Goal: Task Accomplishment & Management: Manage account settings

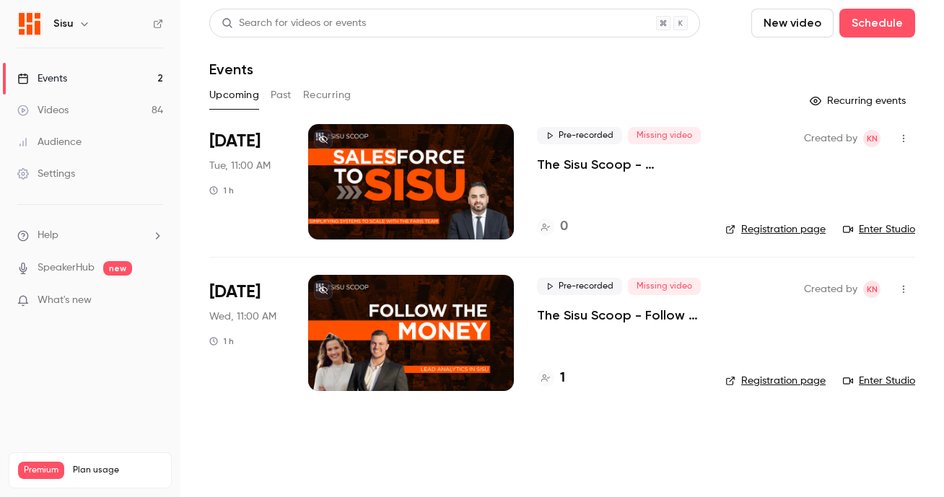
click at [579, 336] on div "Pre-recorded Missing video The Sisu Scoop - Follow the Money - Lead Analytics i…" at bounding box center [619, 333] width 165 height 116
click at [583, 316] on p "The Sisu Scoop - Follow the Money - Lead Analytics in [GEOGRAPHIC_DATA]" at bounding box center [619, 315] width 165 height 17
click at [790, 376] on link "Registration page" at bounding box center [776, 381] width 100 height 14
click at [322, 287] on icon at bounding box center [323, 290] width 9 height 9
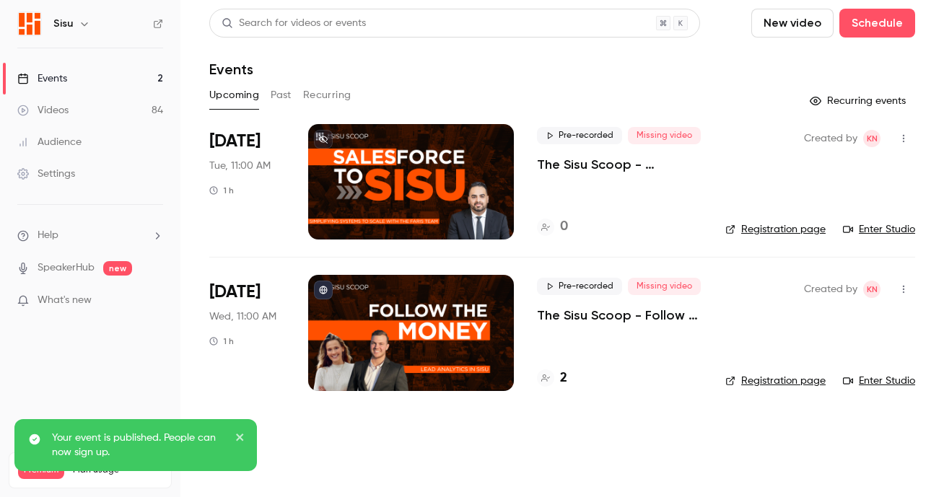
click at [564, 378] on h4 "2" at bounding box center [563, 378] width 7 height 19
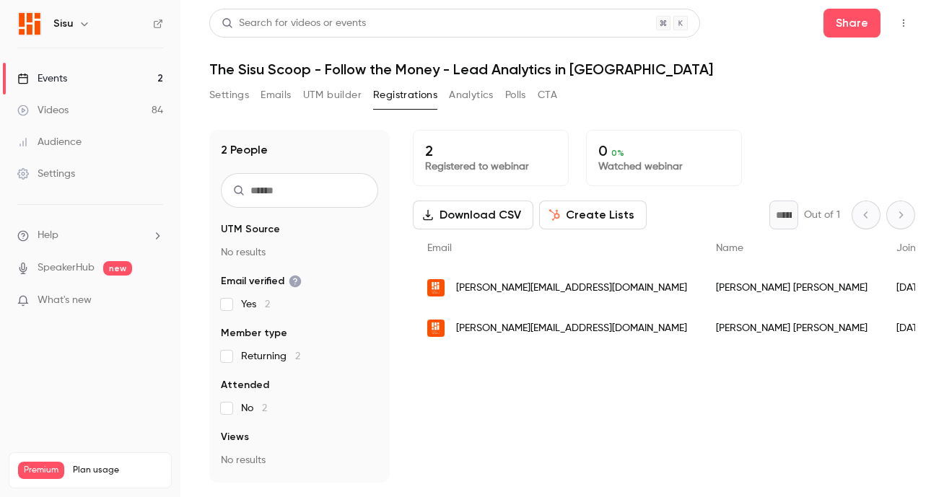
click at [217, 97] on button "Settings" at bounding box center [229, 95] width 40 height 23
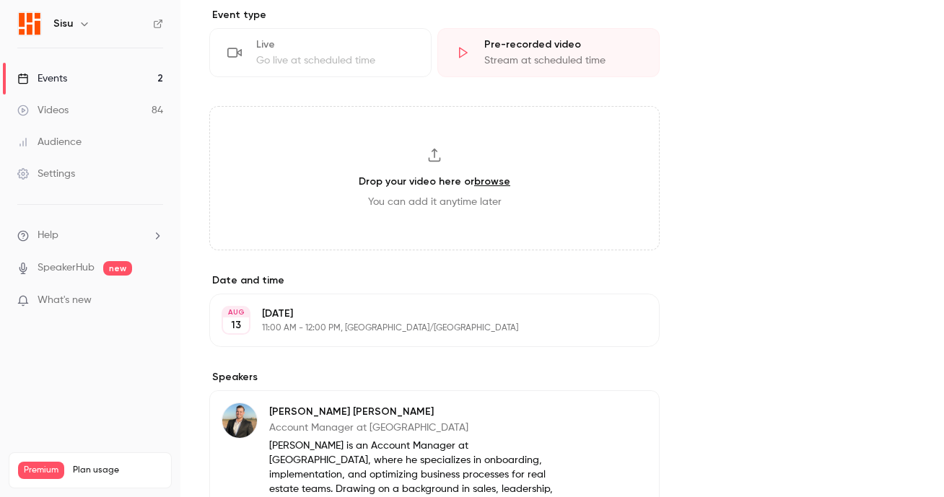
scroll to position [633, 0]
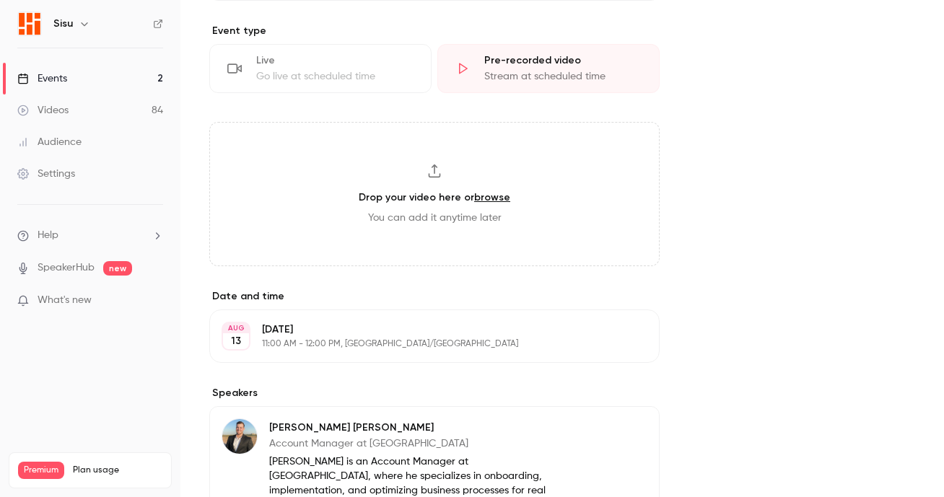
click at [86, 107] on link "Videos 84" at bounding box center [90, 111] width 181 height 32
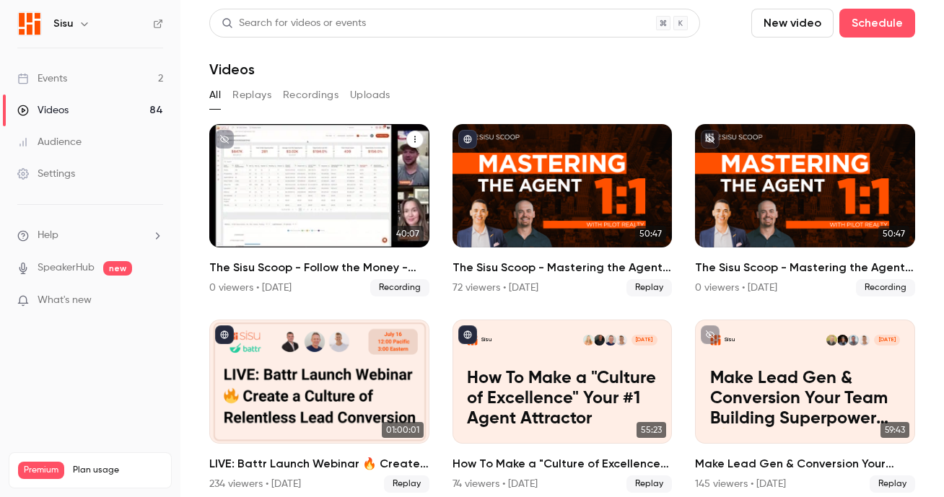
click at [415, 142] on icon "The Sisu Scoop - Follow the Money - Lead Analytics in Sisu" at bounding box center [414, 139] width 1 height 6
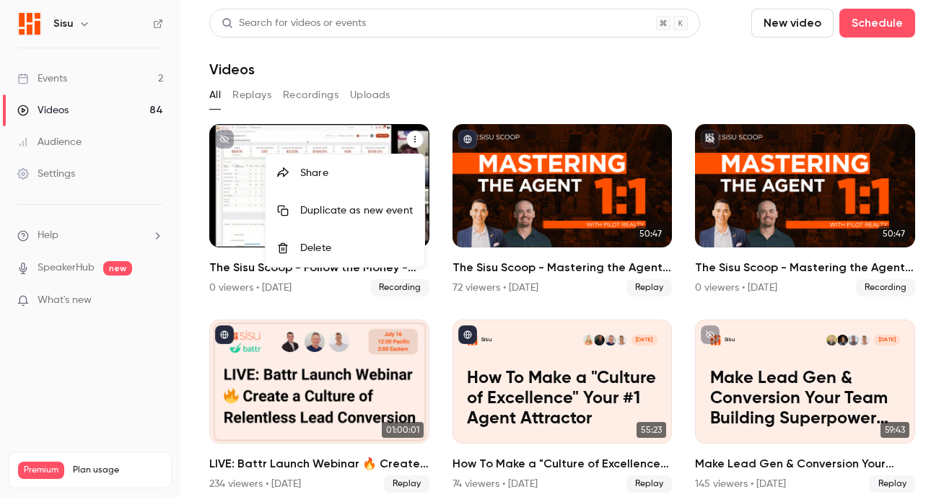
click at [248, 194] on div at bounding box center [472, 248] width 944 height 497
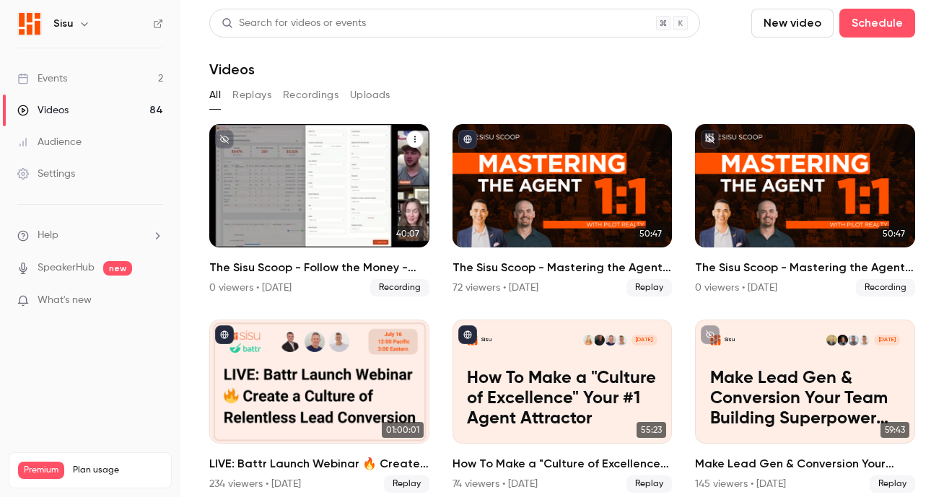
click at [282, 232] on p "The Sisu Scoop - Follow the Money - Lead Analytics in [GEOGRAPHIC_DATA]" at bounding box center [320, 203] width 191 height 60
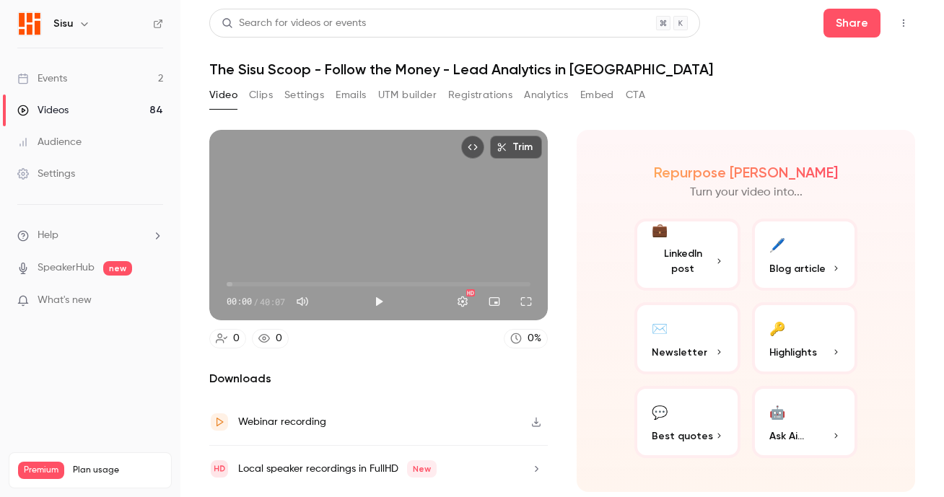
click at [905, 28] on button "Top Bar Actions" at bounding box center [903, 23] width 23 height 23
click at [587, 167] on div at bounding box center [472, 248] width 944 height 497
click at [307, 424] on div "Webinar recording" at bounding box center [282, 422] width 88 height 17
click at [61, 80] on div "Events" at bounding box center [42, 78] width 50 height 14
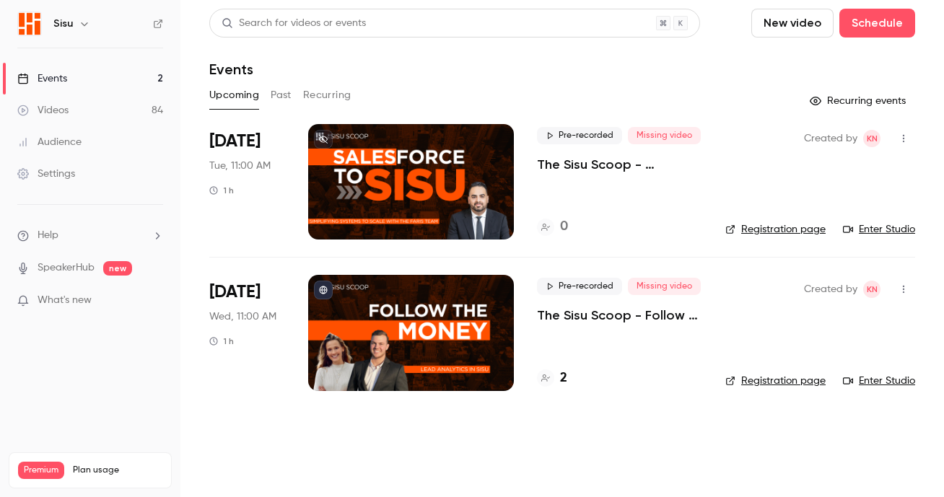
click at [646, 318] on p "The Sisu Scoop - Follow the Money - Lead Analytics in [GEOGRAPHIC_DATA]" at bounding box center [619, 315] width 165 height 17
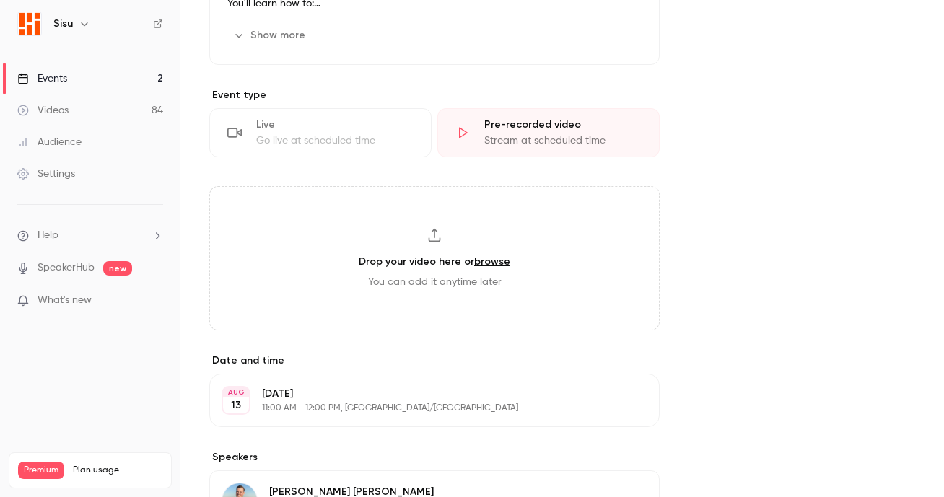
scroll to position [570, 0]
click at [493, 255] on div "Drop your video here or browse You can add it anytime later" at bounding box center [434, 257] width 451 height 144
type input "**********"
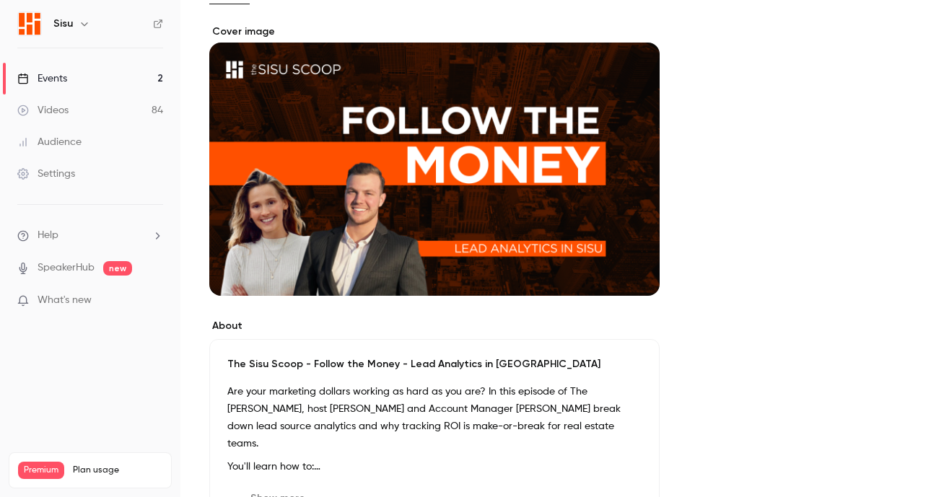
scroll to position [0, 0]
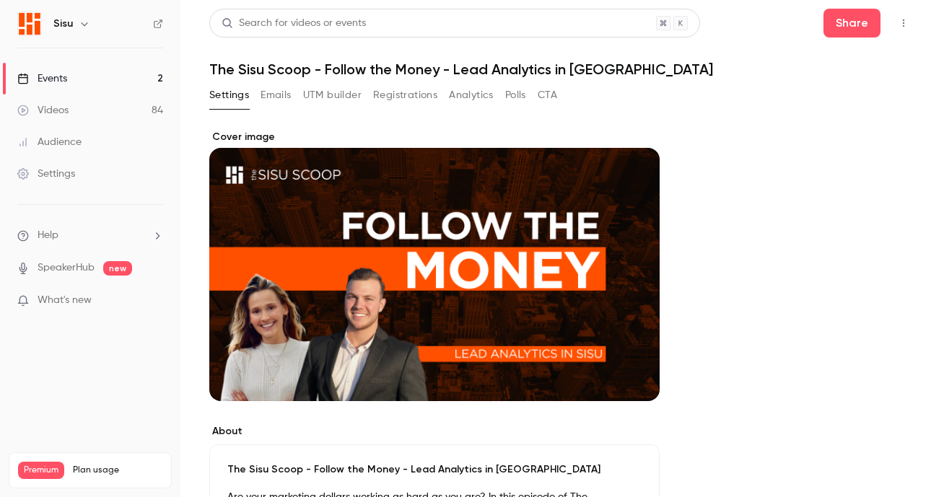
click at [97, 83] on link "Events 2" at bounding box center [90, 79] width 181 height 32
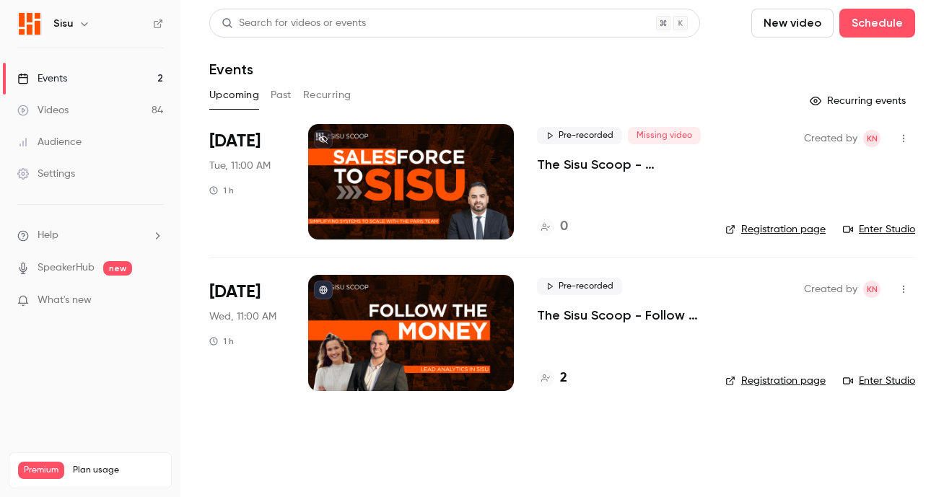
click at [627, 320] on p "The Sisu Scoop - Follow the Money - Lead Analytics in [GEOGRAPHIC_DATA]" at bounding box center [619, 315] width 165 height 17
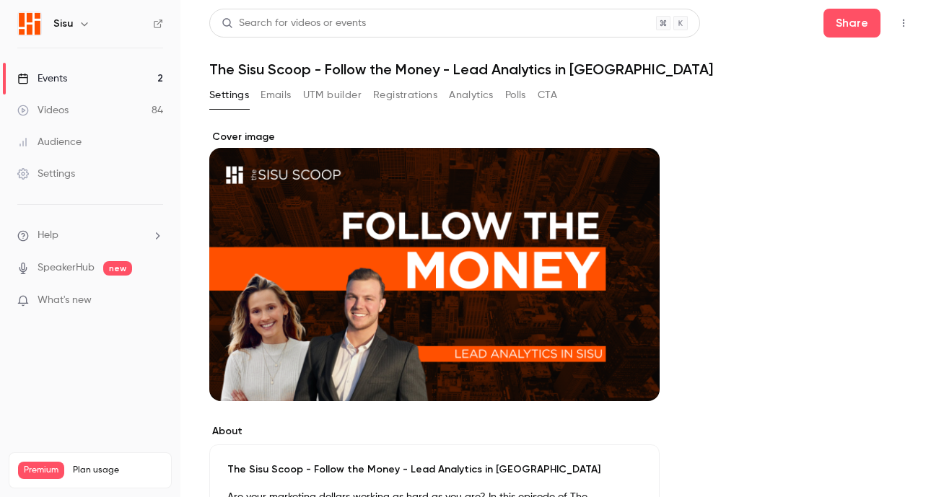
click at [88, 68] on link "Events 2" at bounding box center [90, 79] width 181 height 32
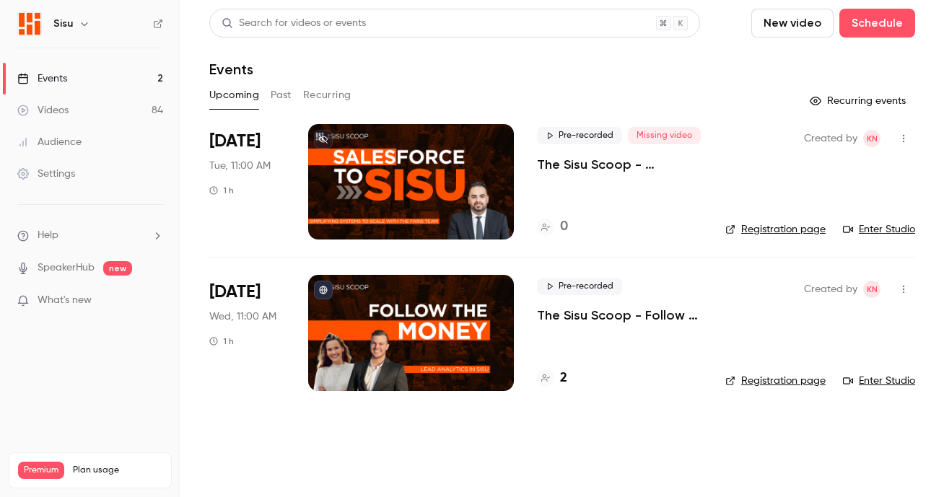
click at [651, 313] on p "The Sisu Scoop - Follow the Money - Lead Analytics in [GEOGRAPHIC_DATA]" at bounding box center [619, 315] width 165 height 17
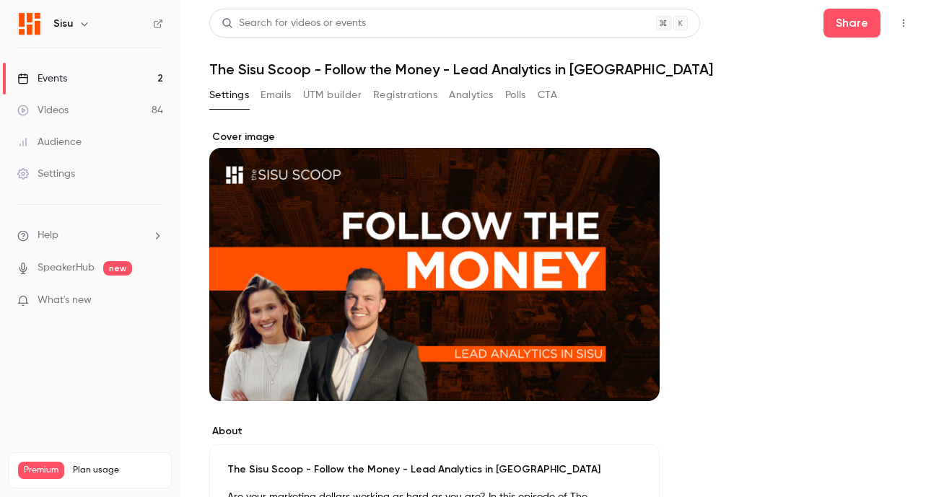
click at [407, 100] on button "Registrations" at bounding box center [405, 95] width 64 height 23
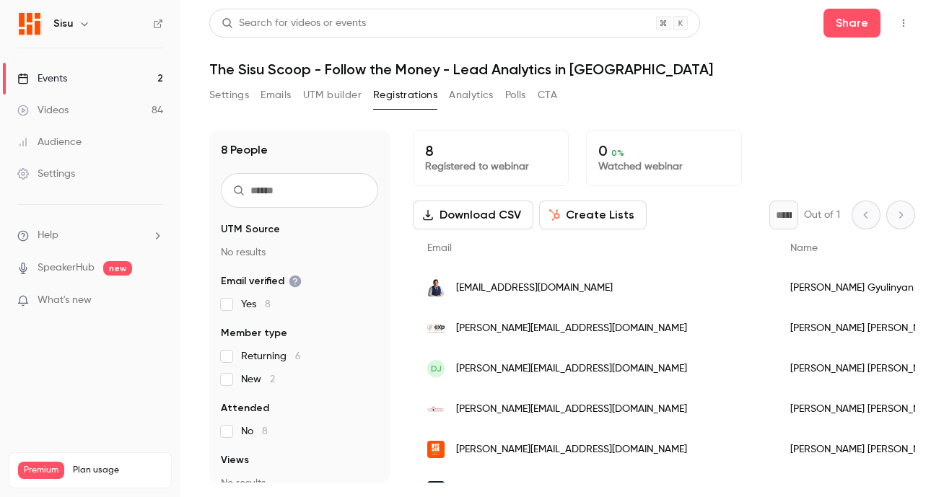
scroll to position [108, 0]
